Goal: Find specific page/section: Find specific page/section

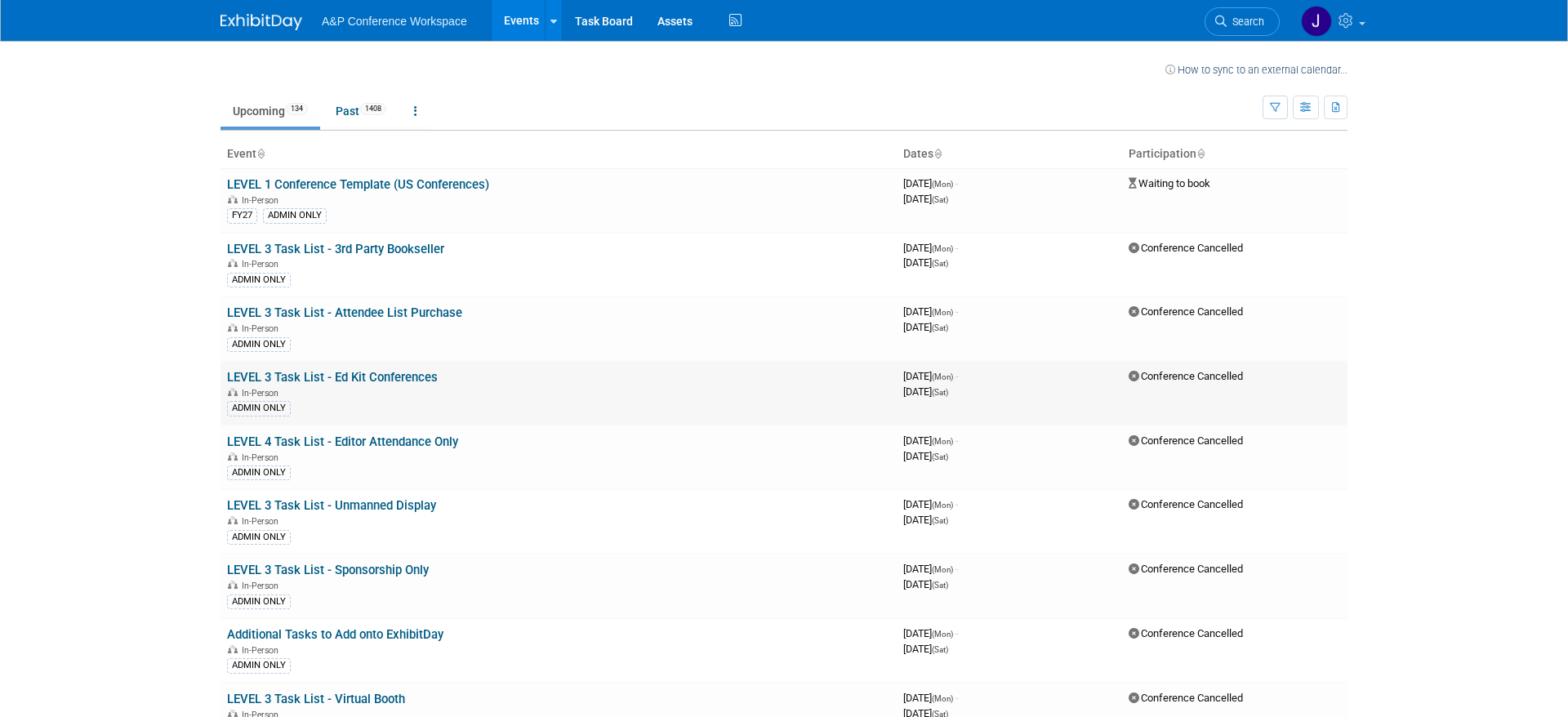
scroll to position [1177, 0]
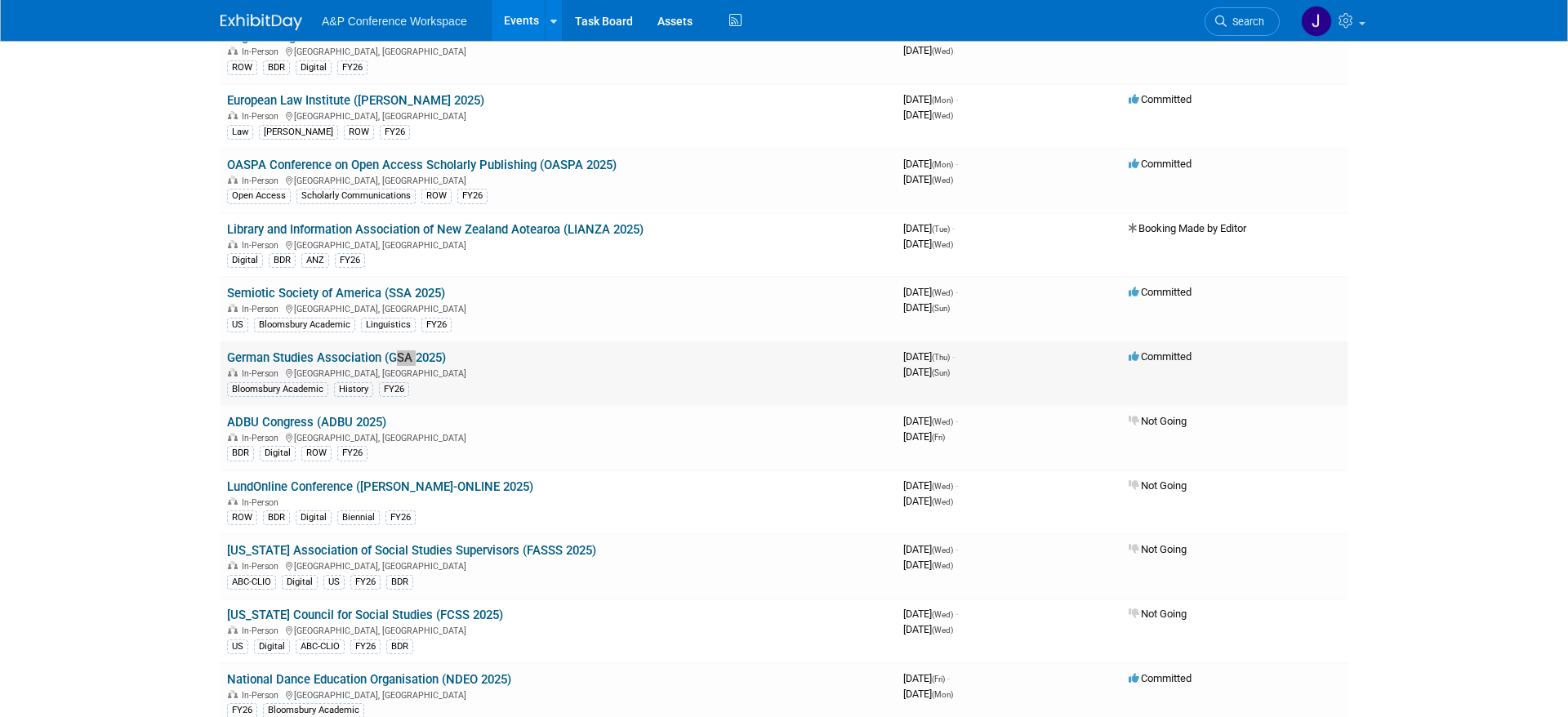
click at [270, 358] on link "German Studies Association (GSA 2025)" at bounding box center [336, 358] width 219 height 15
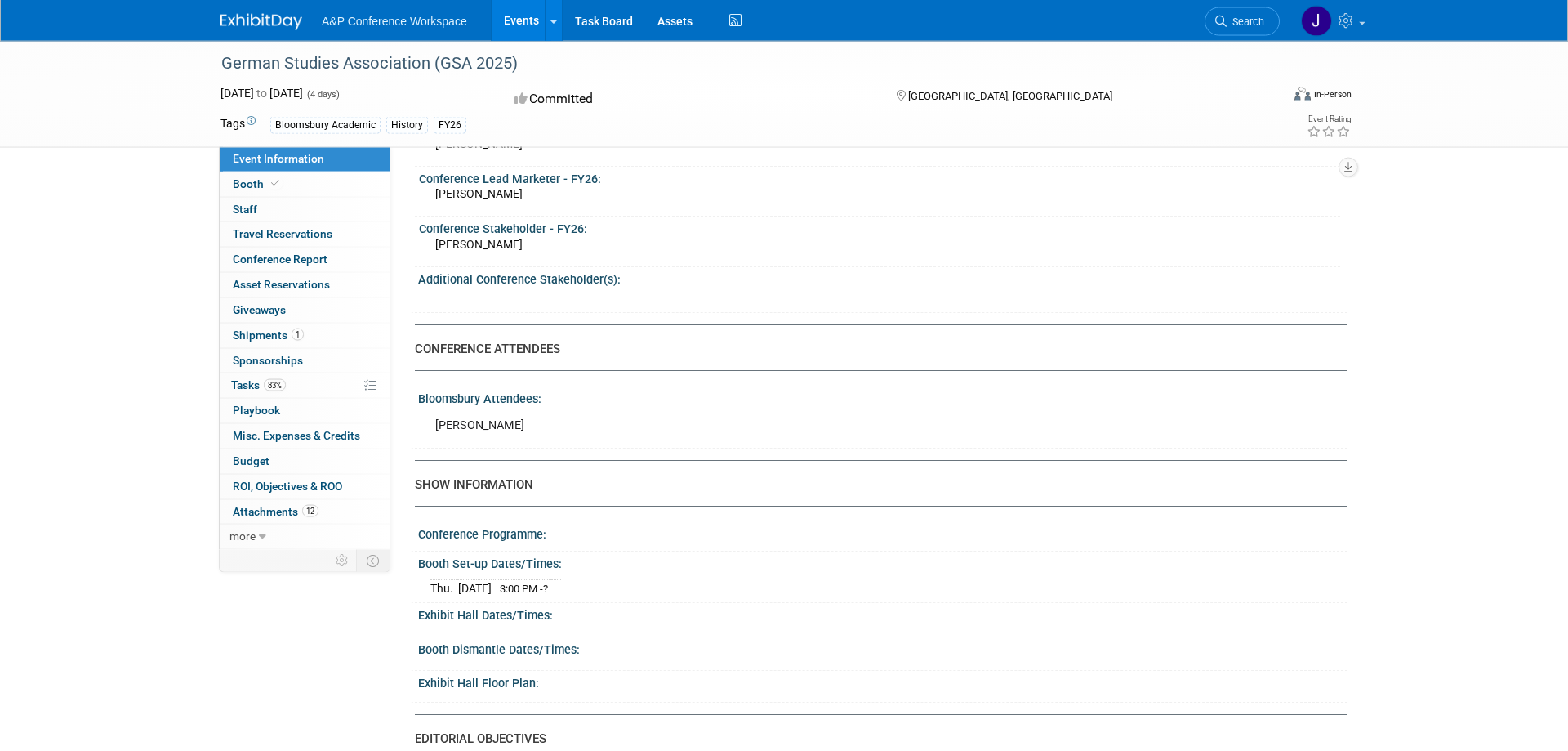
scroll to position [917, 0]
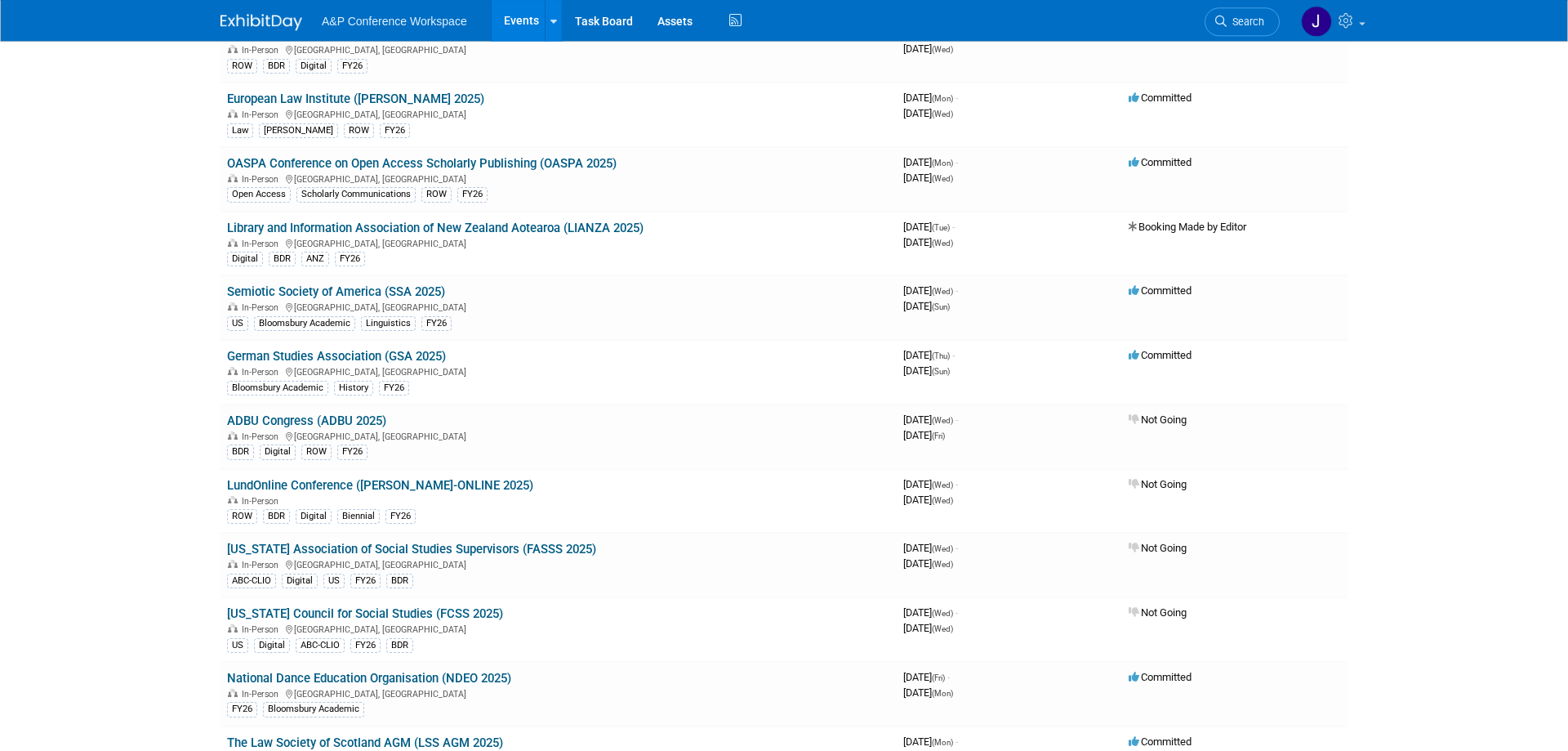
scroll to position [1083, 0]
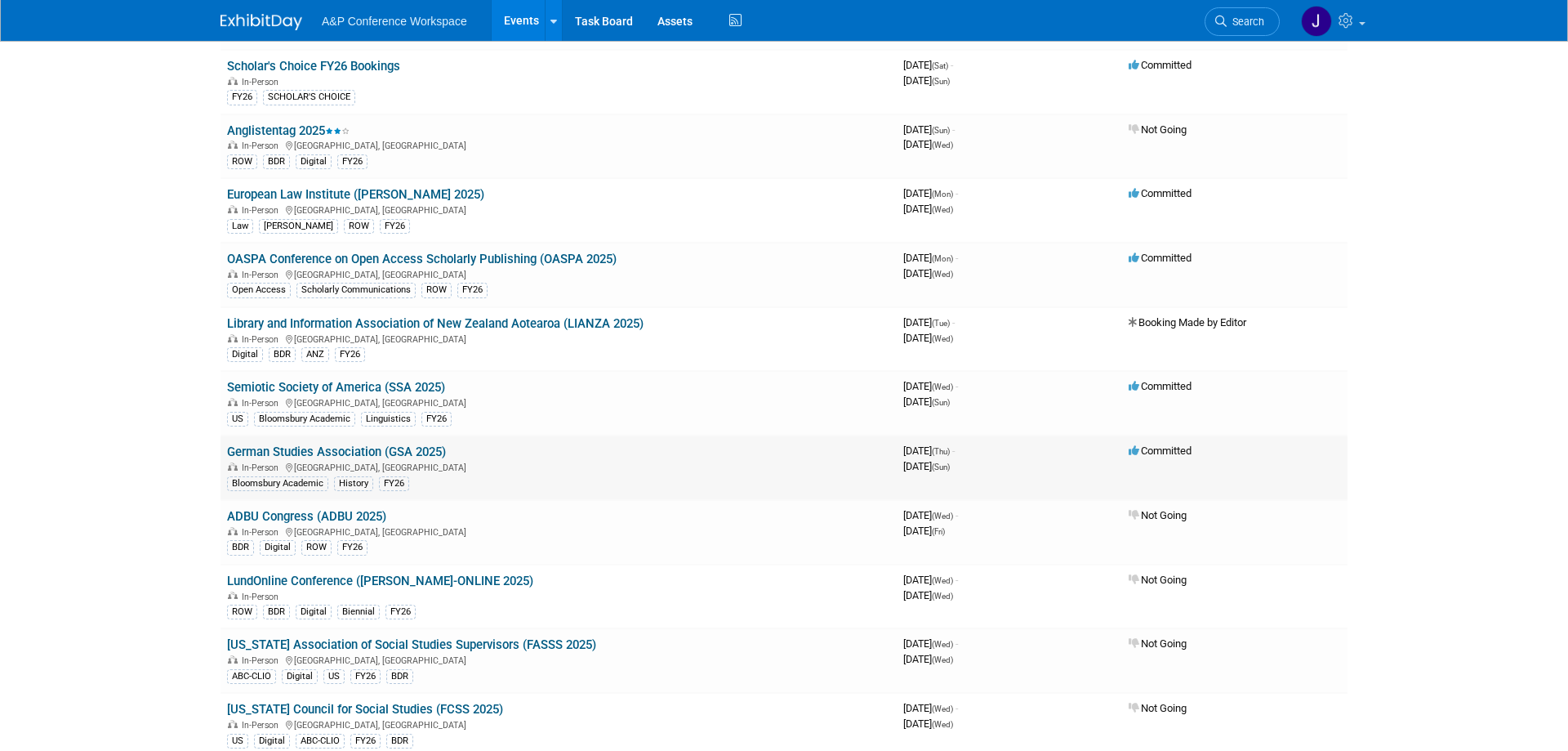
click at [291, 449] on link "German Studies Association (GSA 2025)" at bounding box center [336, 452] width 219 height 15
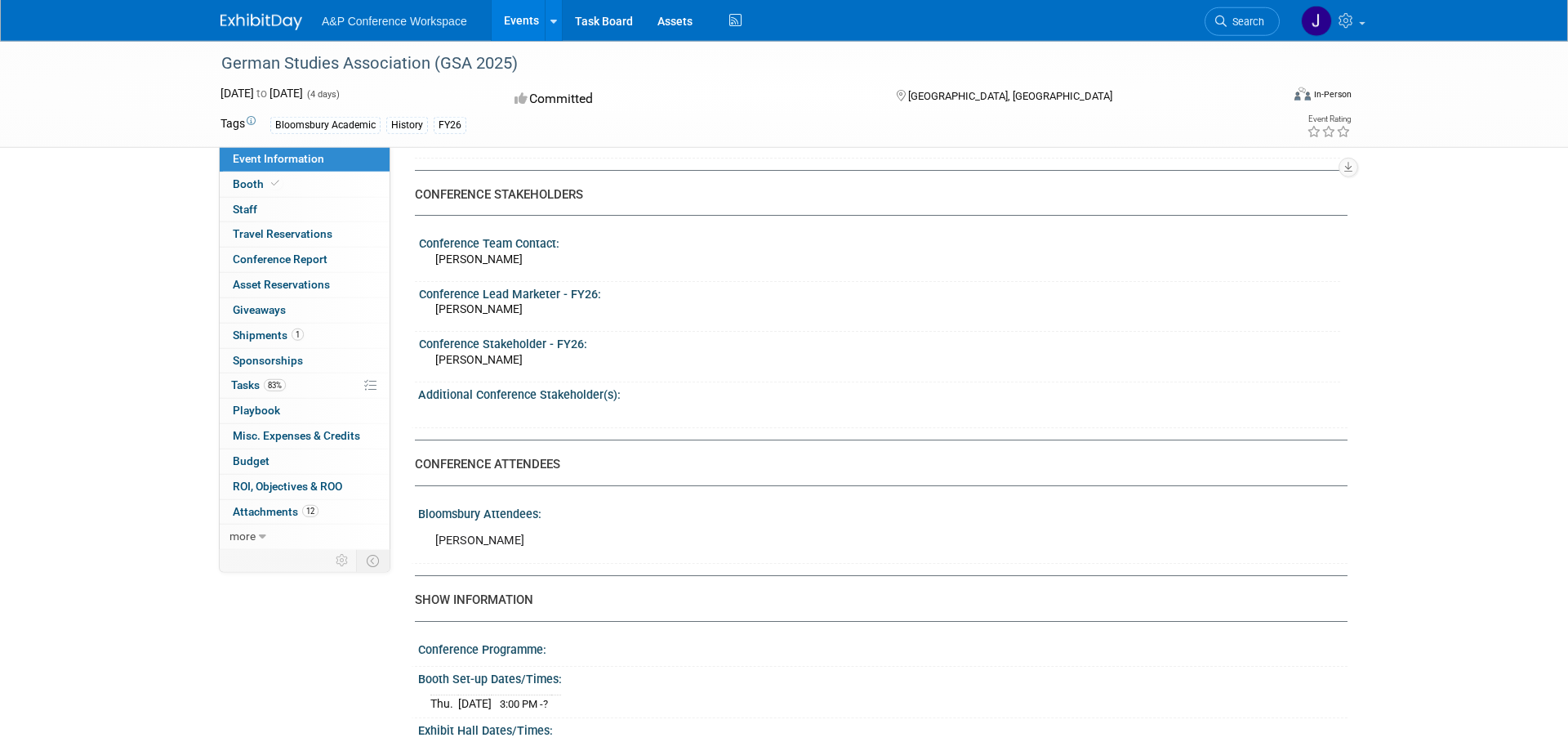
scroll to position [667, 0]
